Goal: Information Seeking & Learning: Learn about a topic

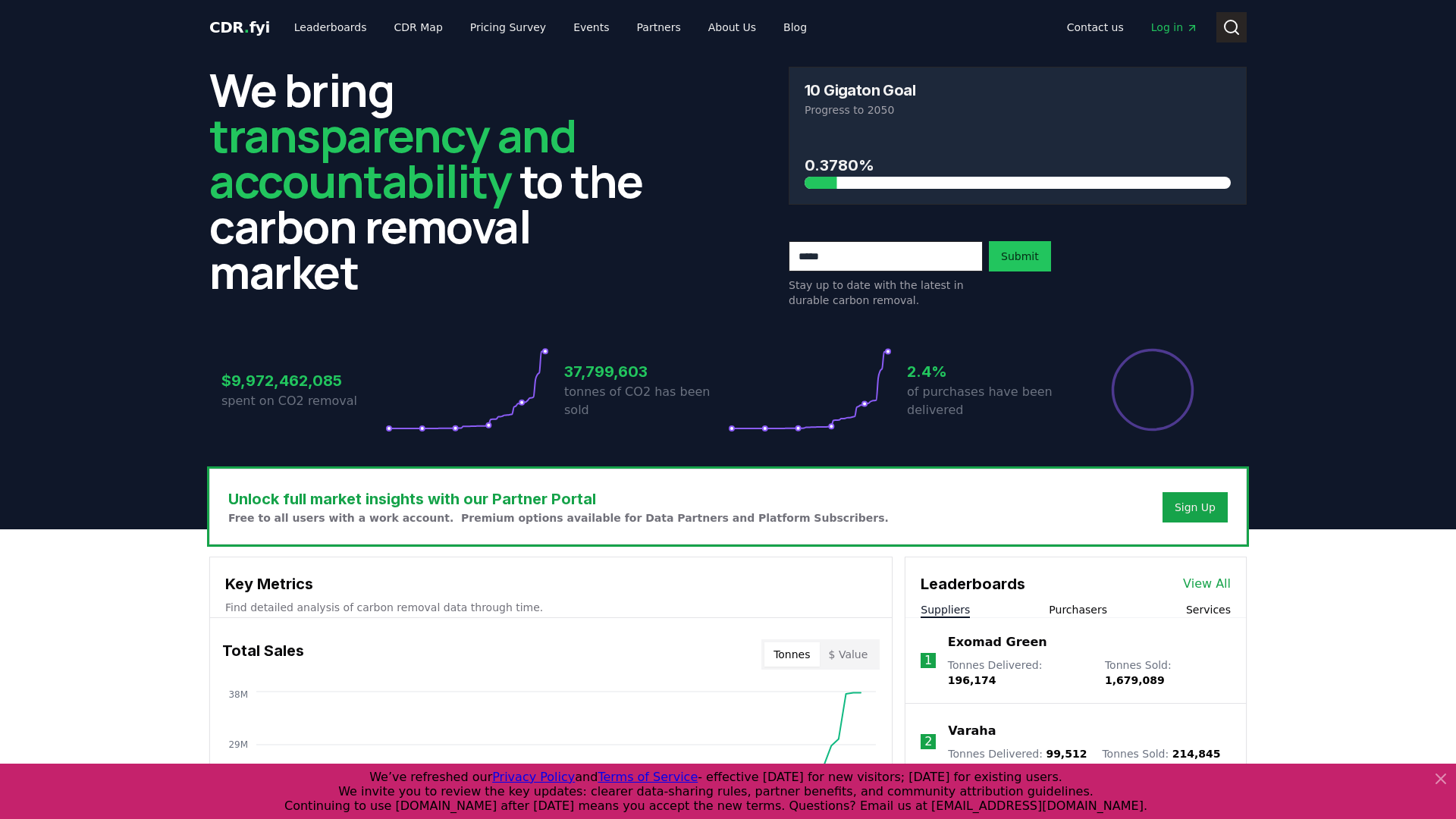
click at [620, 35] on button "Search" at bounding box center [1232, 27] width 30 height 30
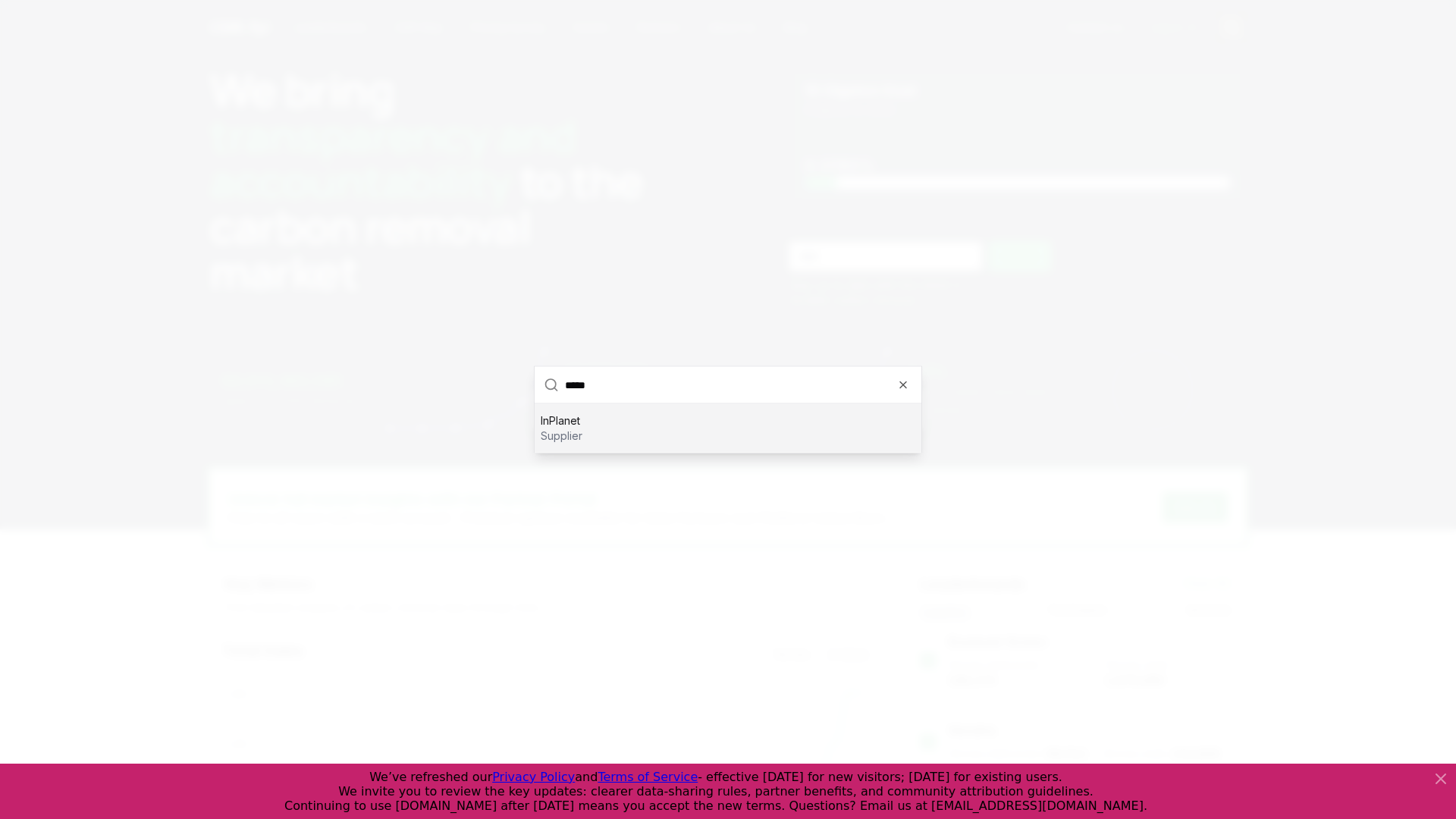
type input "******"
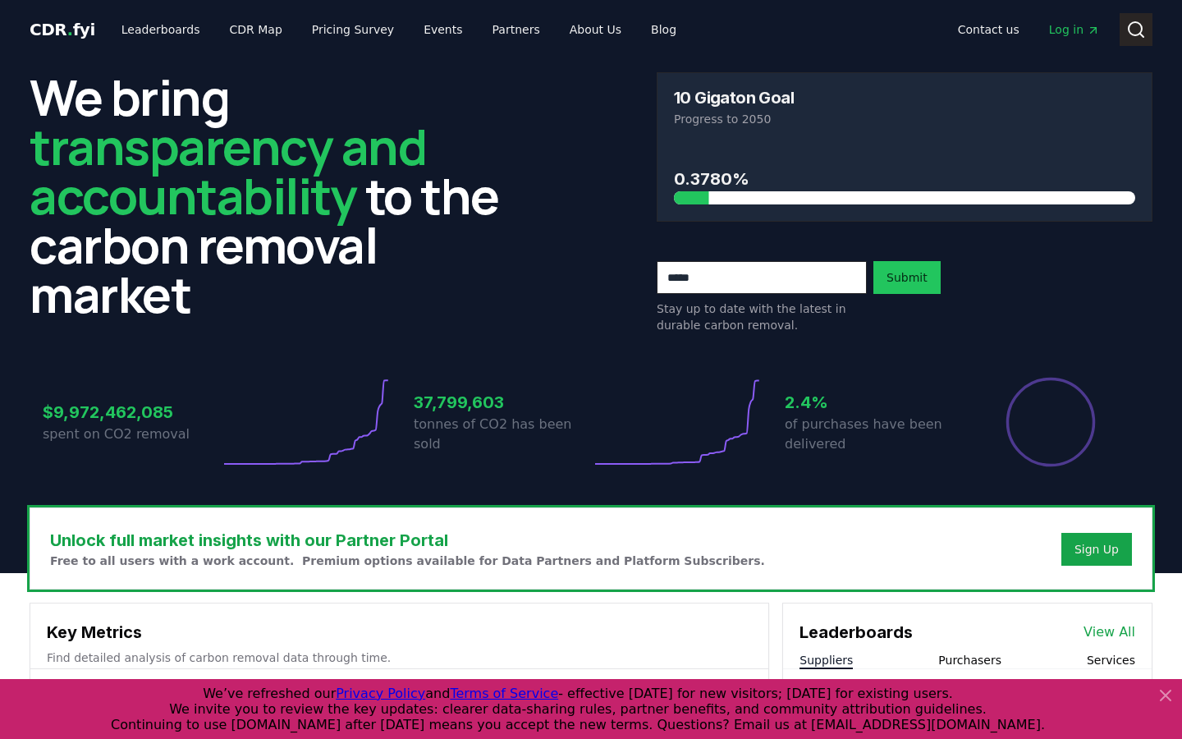
click at [671, 32] on icon at bounding box center [1136, 30] width 20 height 20
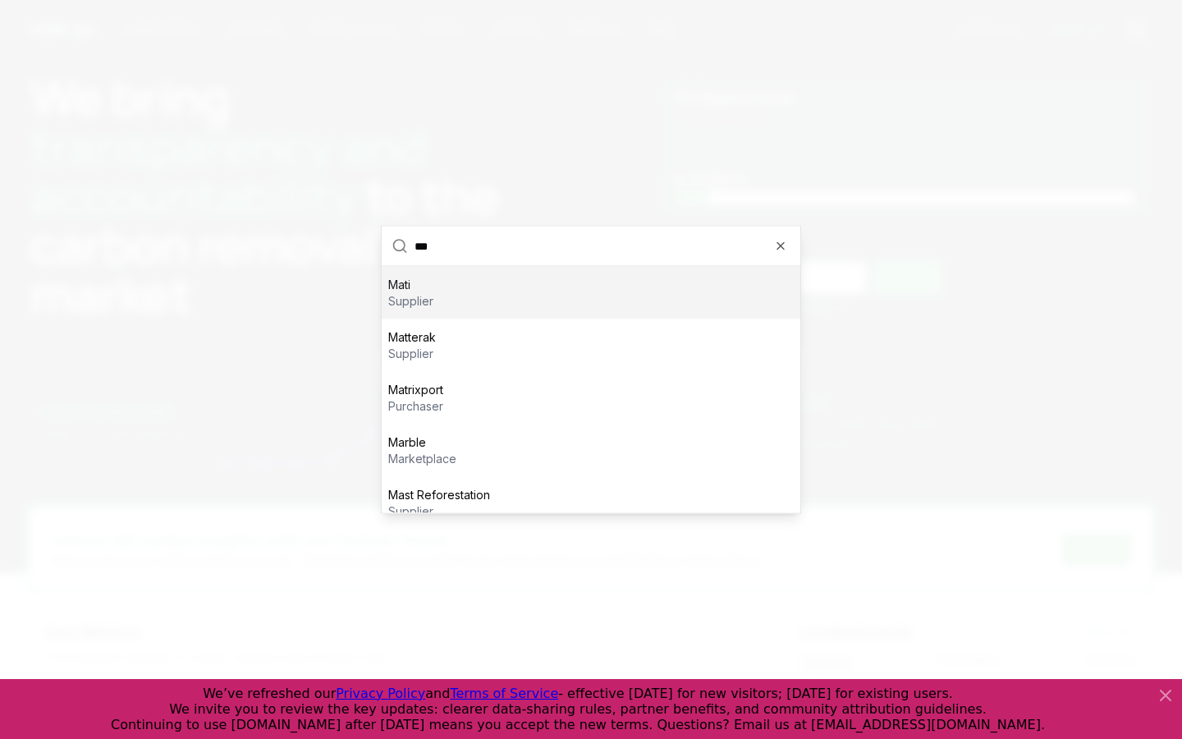
type input "****"
